Goal: Task Accomplishment & Management: Manage account settings

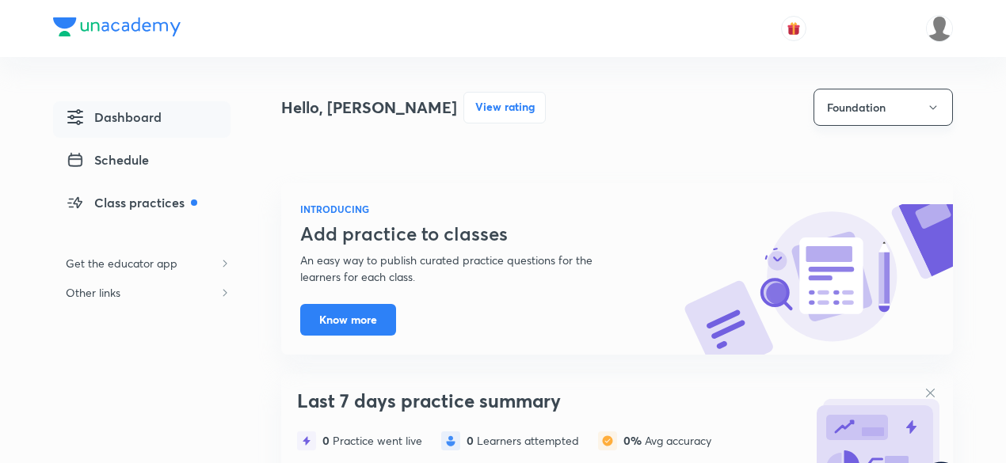
click at [914, 102] on button "Foundation" at bounding box center [882, 107] width 139 height 37
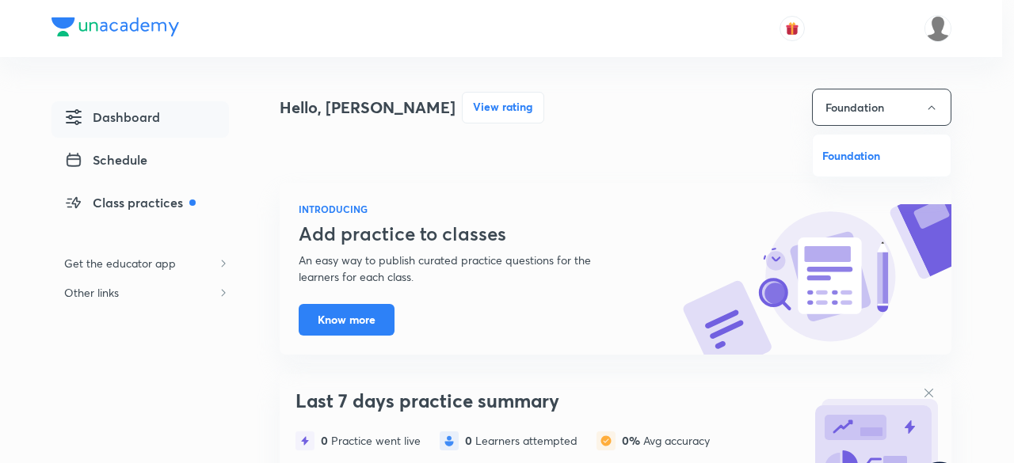
click at [920, 101] on div at bounding box center [507, 231] width 1014 height 463
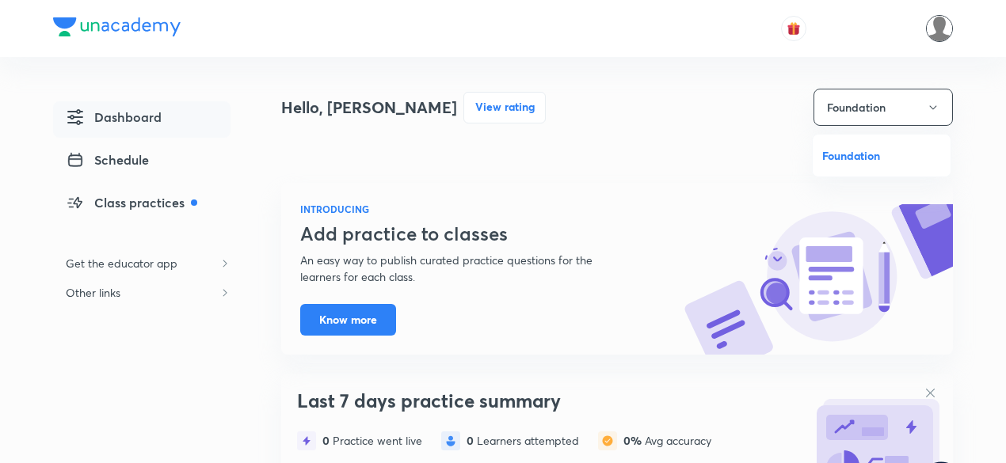
click at [939, 27] on img at bounding box center [939, 28] width 27 height 27
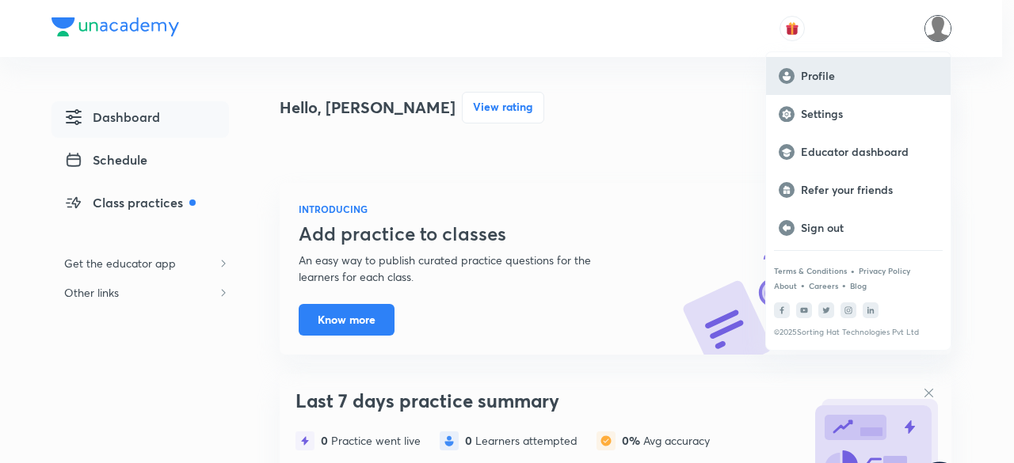
click at [829, 74] on p "Profile" at bounding box center [869, 76] width 137 height 14
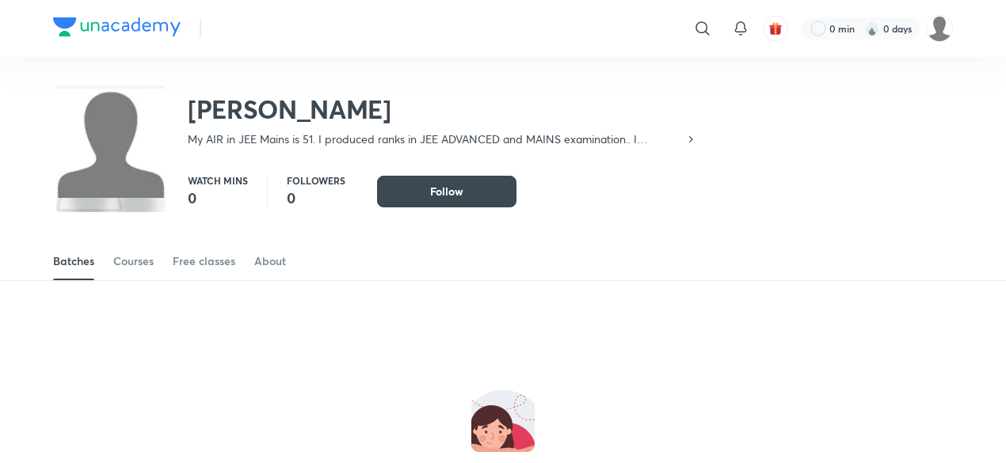
click at [992, 234] on div "Batches Courses Free classes About" at bounding box center [503, 244] width 1006 height 74
